Goal: Check status: Check status

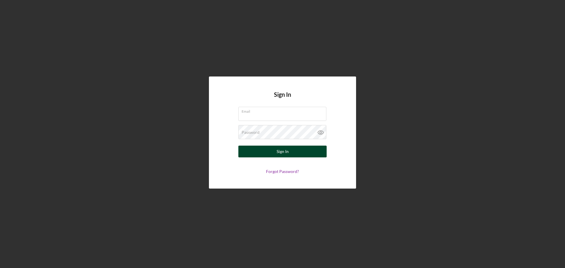
type input "[EMAIL_ADDRESS][DOMAIN_NAME]"
click at [286, 153] on div "Sign In" at bounding box center [282, 152] width 12 height 12
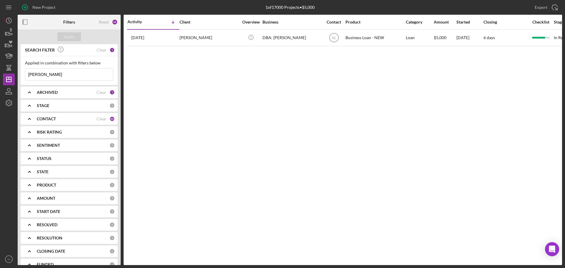
drag, startPoint x: 54, startPoint y: 74, endPoint x: 1, endPoint y: 69, distance: 53.5
click at [1, 69] on div "New Project 1 of 17000 Projects • $5,000 [PERSON_NAME] Export Icon/Export Filte…" at bounding box center [282, 134] width 565 height 268
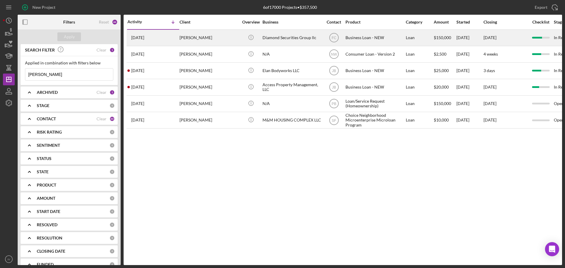
type input "[PERSON_NAME]"
click at [189, 38] on div "[PERSON_NAME]" at bounding box center [208, 38] width 59 height 16
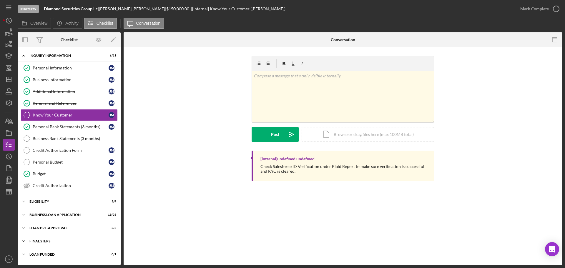
click at [35, 241] on div "FINAL STEPS" at bounding box center [71, 241] width 84 height 4
click at [38, 225] on div "Icon/Expander LOAN PRE-APPROVAL 2 / 2" at bounding box center [69, 228] width 103 height 12
click at [41, 215] on div "BUSINESS LOAN APPLICATION" at bounding box center [71, 215] width 84 height 4
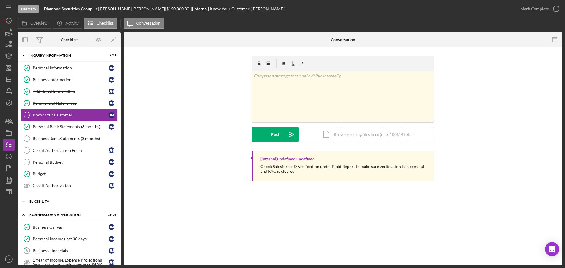
click at [42, 200] on div "ELIGIBILITY" at bounding box center [71, 202] width 84 height 4
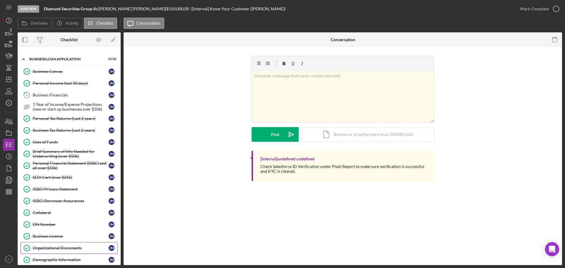
scroll to position [265, 0]
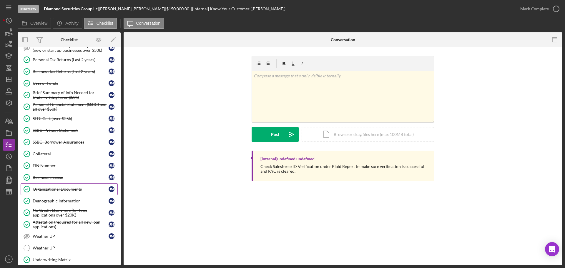
click at [58, 190] on div "Organizational Documents" at bounding box center [71, 189] width 76 height 5
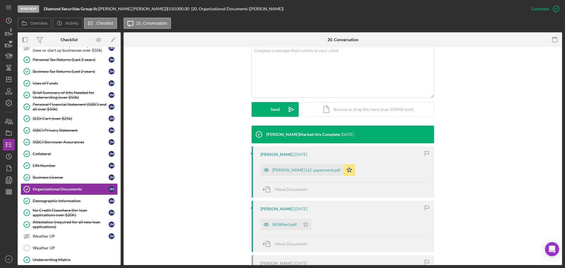
scroll to position [147, 0]
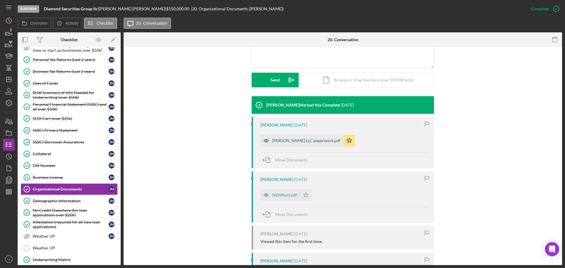
click at [293, 141] on div "[PERSON_NAME] LLC paperwork.pdf" at bounding box center [306, 140] width 68 height 5
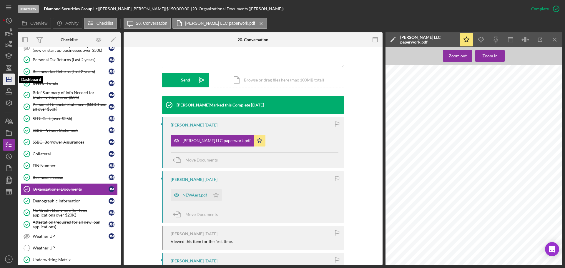
click at [10, 80] on icon "Icon/Dashboard" at bounding box center [8, 79] width 15 height 15
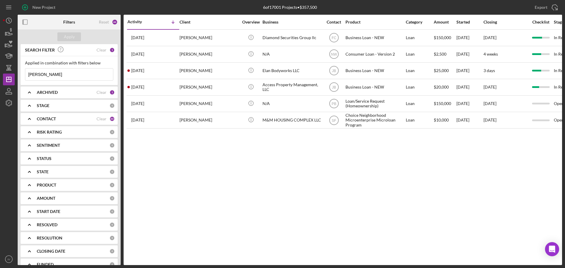
drag, startPoint x: 51, startPoint y: 77, endPoint x: 19, endPoint y: 51, distance: 41.2
click at [7, 73] on div "New Project 6 of 17001 Projects • $357,500 [PERSON_NAME] Export Icon/Export Fil…" at bounding box center [282, 132] width 559 height 265
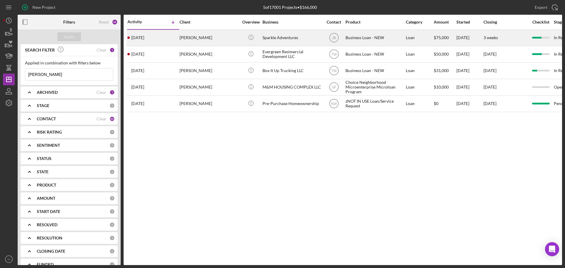
type input "[PERSON_NAME]"
click at [188, 37] on div "[PERSON_NAME]" at bounding box center [208, 38] width 59 height 16
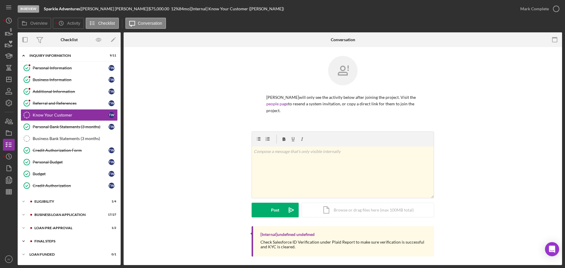
click at [49, 239] on div "Icon/Expander FINAL STEPS 7 / 19" at bounding box center [69, 241] width 103 height 12
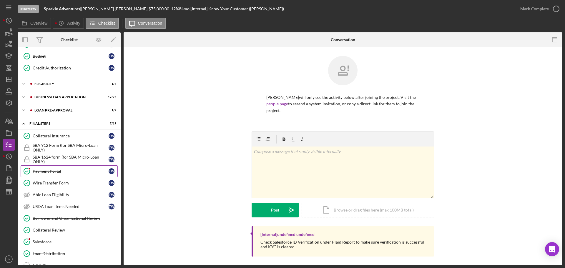
scroll to position [59, 0]
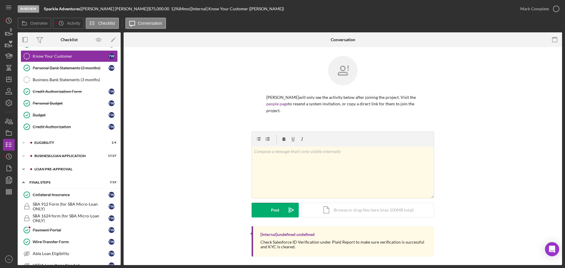
click at [48, 169] on div "LOAN PRE-APPROVAL" at bounding box center [73, 169] width 79 height 4
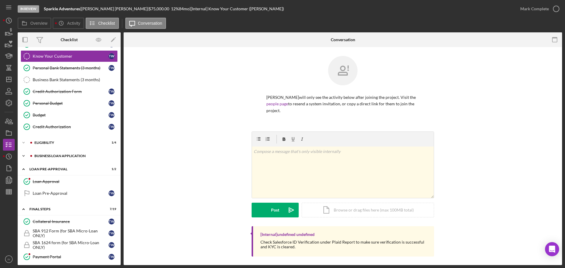
click at [54, 155] on div "BUSINESS LOAN APPLICATION" at bounding box center [73, 156] width 79 height 4
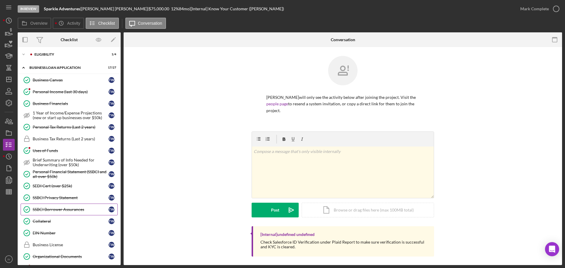
scroll to position [176, 0]
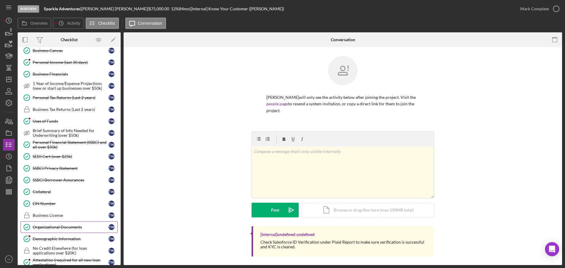
click at [53, 225] on div "Organizational Documents" at bounding box center [71, 227] width 76 height 5
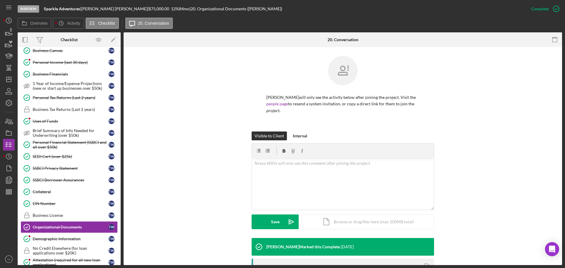
scroll to position [103, 0]
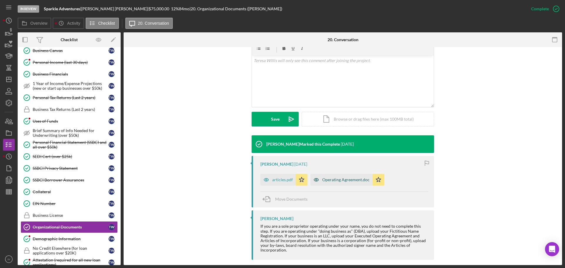
click at [278, 177] on div "articles.pdf" at bounding box center [282, 179] width 21 height 5
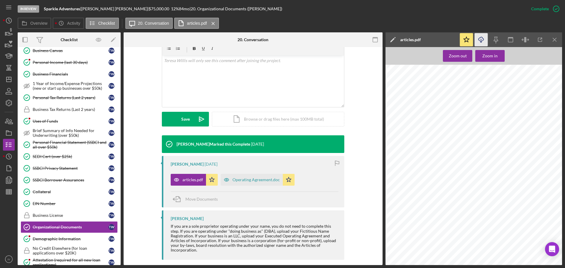
click at [478, 40] on icon "Icon/Download" at bounding box center [480, 39] width 13 height 13
click at [45, 192] on div "Collateral" at bounding box center [71, 191] width 76 height 5
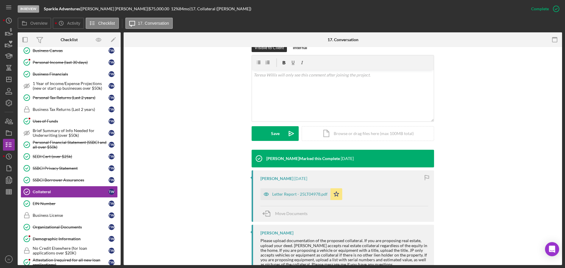
scroll to position [103, 0]
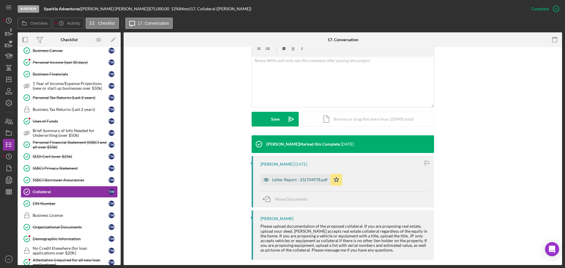
click at [290, 177] on div "Letter Report - 25LT04978.pdf" at bounding box center [299, 179] width 55 height 5
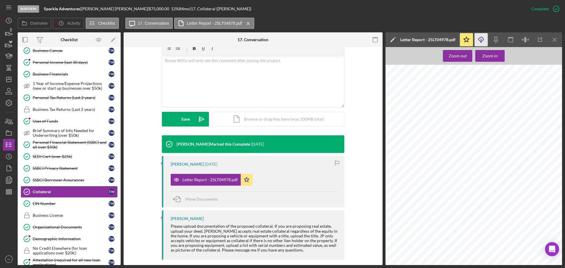
click at [477, 38] on icon "Icon/Download" at bounding box center [480, 39] width 13 height 13
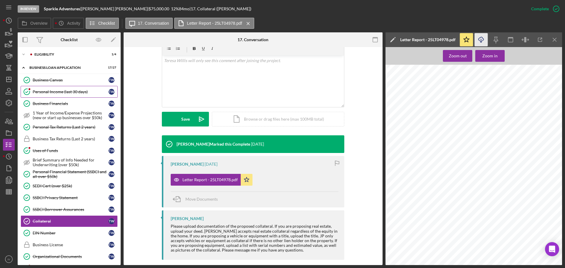
scroll to position [118, 0]
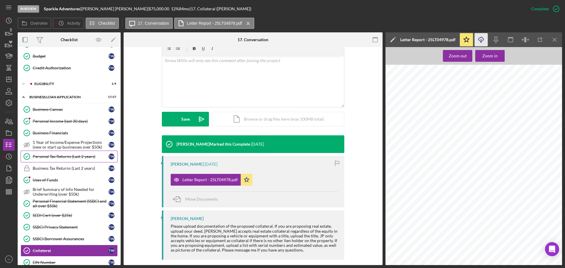
click at [63, 154] on div "Personal Tax Returns (Last 2 years)" at bounding box center [71, 156] width 76 height 5
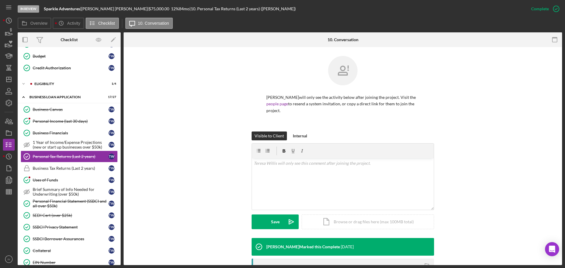
scroll to position [79, 0]
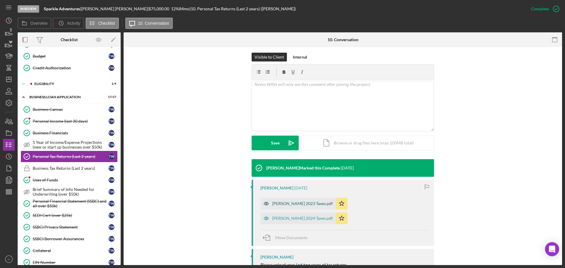
click at [294, 201] on div "[PERSON_NAME] 2023 Taxes.pdf" at bounding box center [302, 203] width 61 height 5
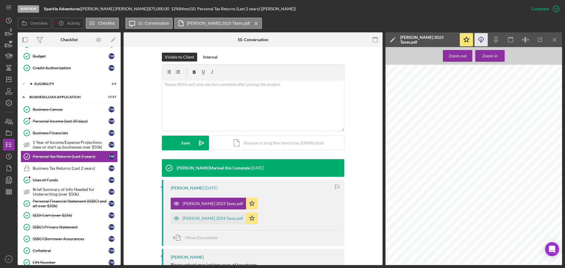
click at [480, 40] on icon "Icon/Download" at bounding box center [480, 39] width 13 height 13
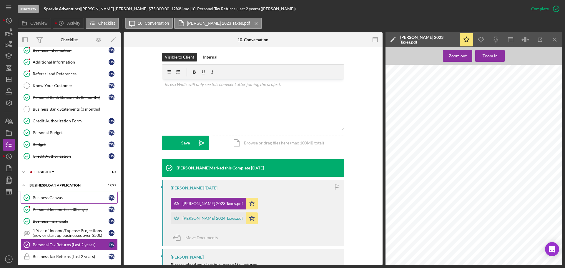
scroll to position [0, 0]
